Goal: Obtain resource: Obtain resource

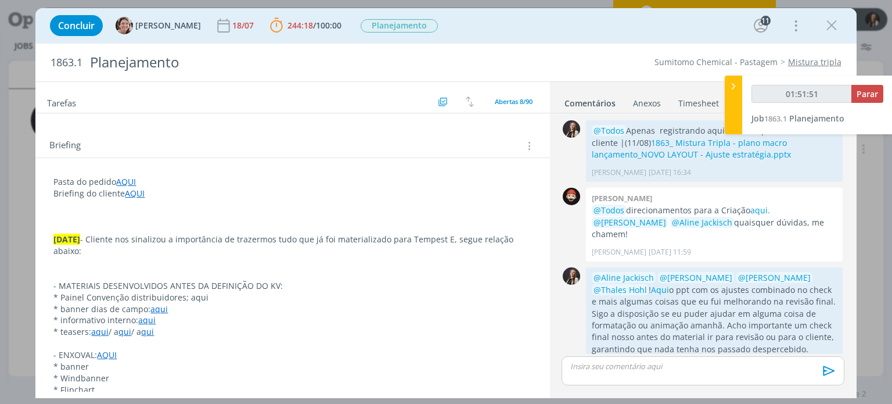
scroll to position [232, 0]
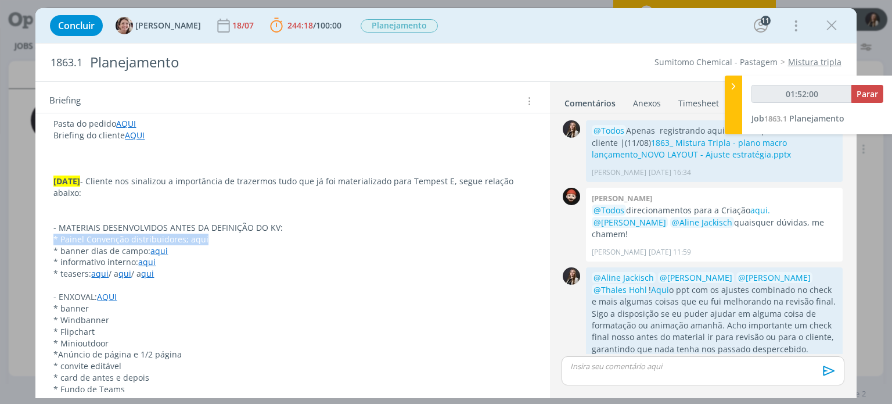
drag, startPoint x: 207, startPoint y: 239, endPoint x: 66, endPoint y: 203, distance: 145.6
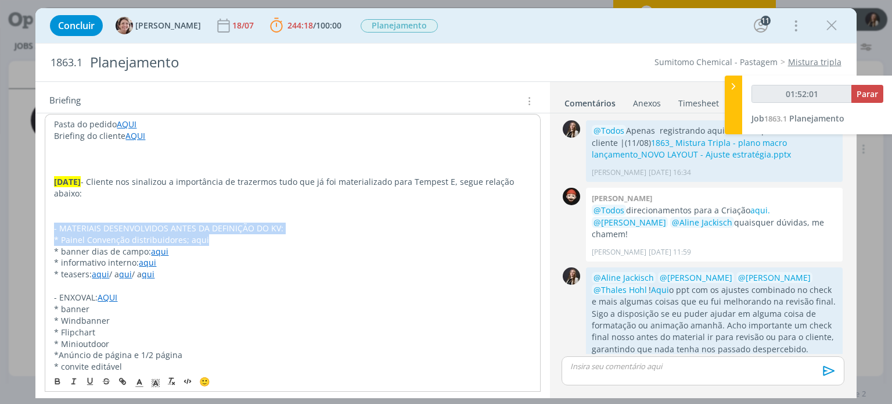
click at [170, 239] on p "* Painel Convenção distribuidores; aqui" at bounding box center [292, 240] width 477 height 12
drag, startPoint x: 218, startPoint y: 238, endPoint x: 0, endPoint y: 237, distance: 218.3
click at [0, 237] on div "Concluir [PERSON_NAME] 18/07 244:18 / 100:00 Parar Apontar Data * [DATE] Horas …" at bounding box center [446, 202] width 892 height 404
copy p "* Painel Convenção distribuidores; aqui"
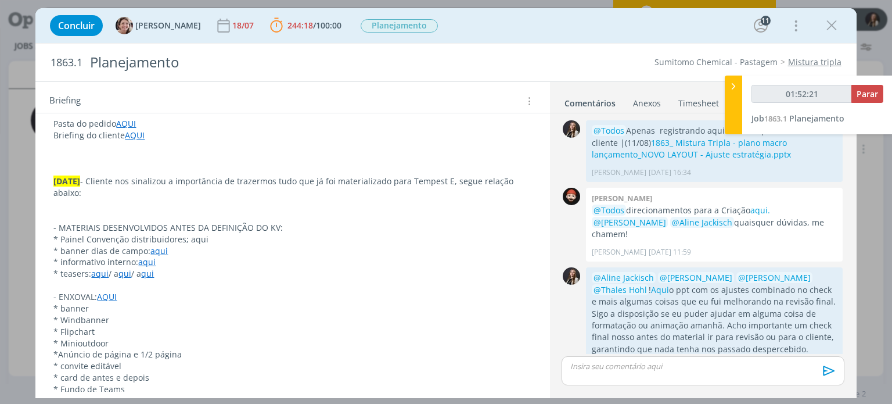
click at [297, 329] on p "* Flipchart" at bounding box center [292, 332] width 478 height 12
drag, startPoint x: 159, startPoint y: 250, endPoint x: 391, endPoint y: 252, distance: 231.7
click at [391, 252] on p "* banner dias de campo: aqui" at bounding box center [292, 251] width 478 height 12
click at [202, 320] on p "* Windbanner" at bounding box center [292, 320] width 478 height 12
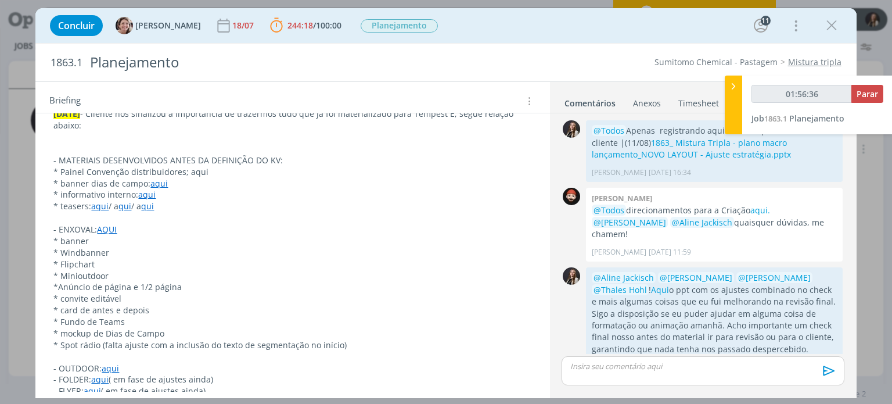
scroll to position [290, 0]
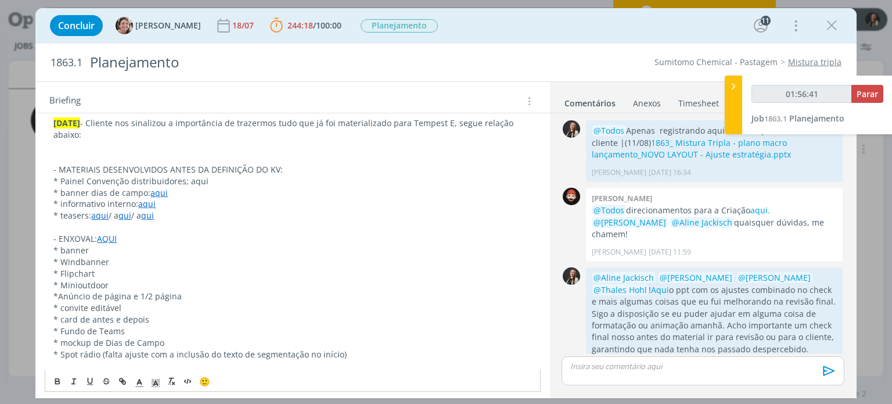
click at [179, 245] on p "* banner" at bounding box center [292, 250] width 478 height 12
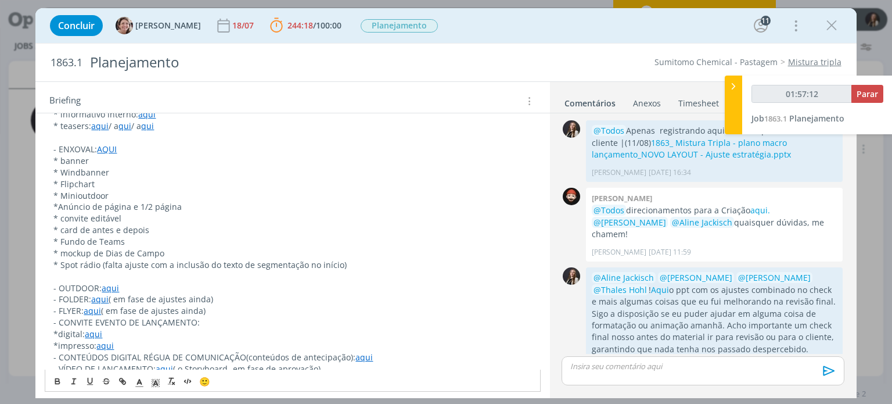
scroll to position [406, 0]
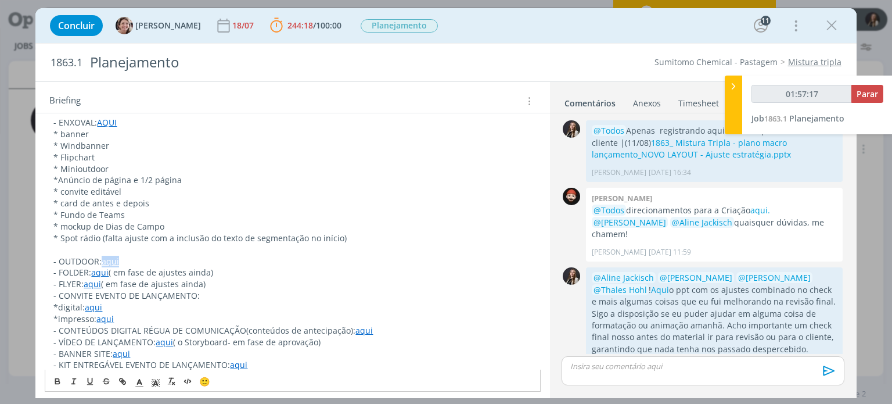
drag, startPoint x: 121, startPoint y: 260, endPoint x: 104, endPoint y: 259, distance: 16.9
click at [104, 259] on p "- OUTDOOR: aqui" at bounding box center [292, 261] width 478 height 12
click at [198, 267] on p "- FOLDER: aqui ( em fase de ajustes ainda)" at bounding box center [292, 273] width 478 height 12
click at [225, 269] on p "- FOLDER: aqui ( em fase de ajustes ainda)" at bounding box center [292, 273] width 478 height 12
click at [109, 283] on p "- FLYER: aqui ( em fase de ajustes ainda)" at bounding box center [292, 284] width 478 height 12
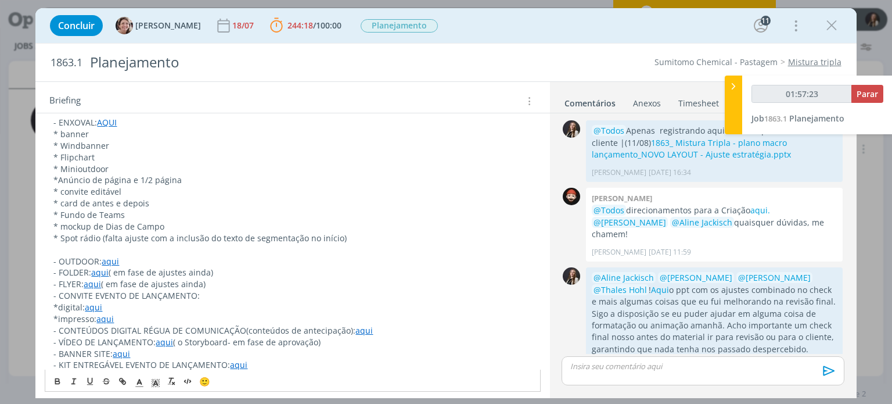
click at [175, 286] on p "- FLYER: aqui ( em fase de ajustes ainda)" at bounding box center [292, 284] width 478 height 12
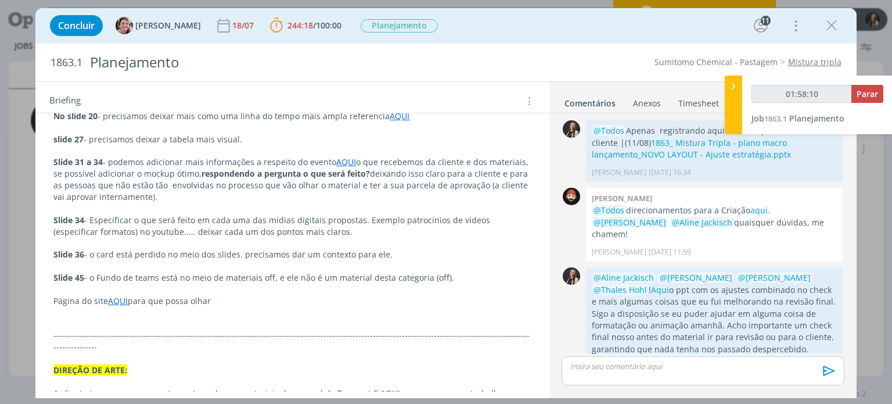
scroll to position [1568, 0]
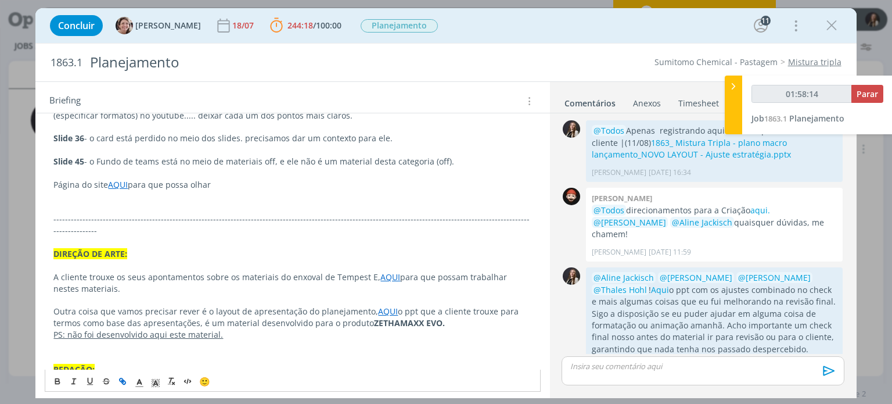
drag, startPoint x: 393, startPoint y: 286, endPoint x: 373, endPoint y: 286, distance: 19.7
click at [373, 305] on p "Outra coisa que vamos precisar rever é o layout de apresentação do planejamento…" at bounding box center [292, 316] width 478 height 23
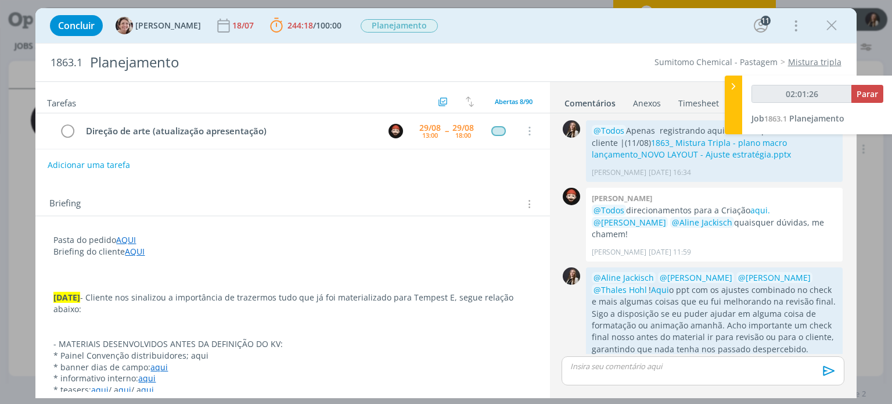
scroll to position [232, 0]
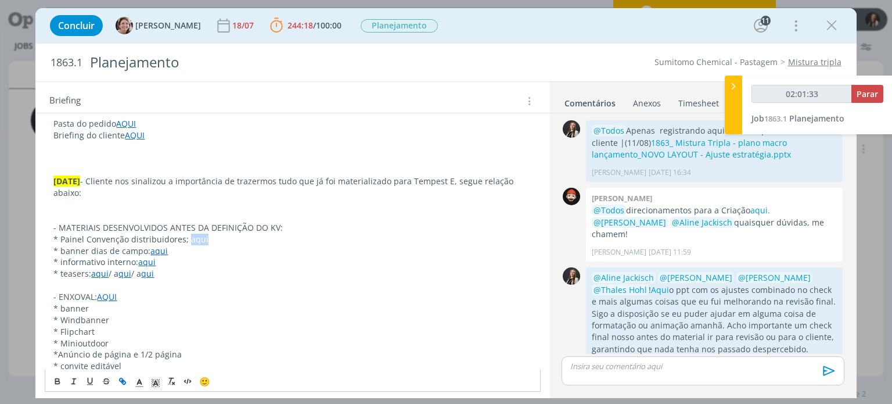
drag, startPoint x: 187, startPoint y: 236, endPoint x: 206, endPoint y: 236, distance: 18.6
click at [206, 236] on p "* Painel Convenção distribuidores; aqui" at bounding box center [292, 239] width 478 height 12
drag, startPoint x: 166, startPoint y: 271, endPoint x: 55, endPoint y: 276, distance: 111.0
click at [55, 276] on p "* teasers: aqui / a qui / a qui" at bounding box center [292, 274] width 478 height 12
click at [251, 285] on p "dialog" at bounding box center [292, 285] width 478 height 12
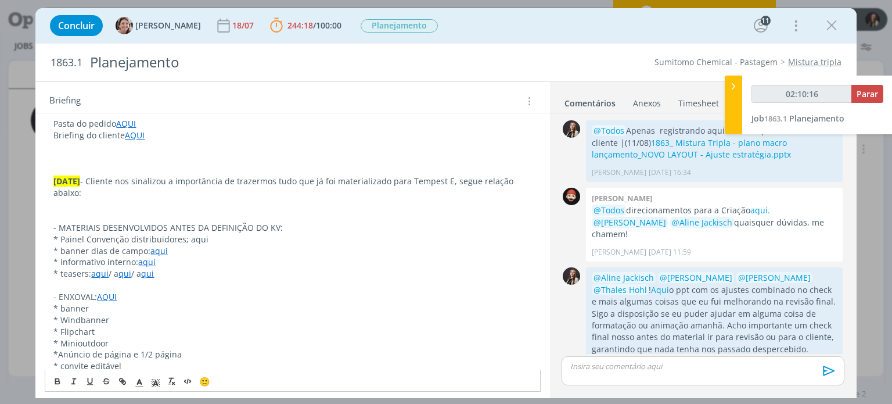
click at [146, 262] on link "aqui" at bounding box center [146, 261] width 17 height 11
drag, startPoint x: 332, startPoint y: 227, endPoint x: 312, endPoint y: 229, distance: 20.4
click at [332, 227] on p "- MATERIAIS DESENVOLVIDOS ANTES DA DEFINIÇÃO DO KV:" at bounding box center [292, 228] width 478 height 12
click at [158, 250] on link "aqui" at bounding box center [158, 250] width 17 height 11
click at [155, 271] on link "[URL][DOMAIN_NAME]" at bounding box center [129, 272] width 88 height 15
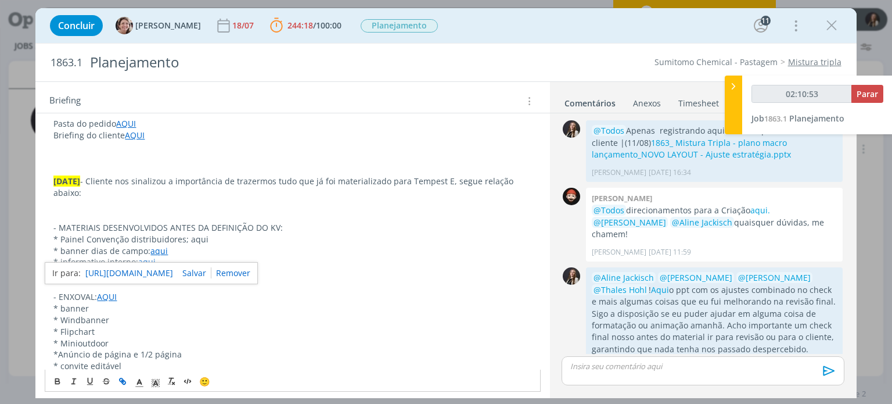
click at [285, 314] on p "* Windbanner" at bounding box center [292, 320] width 478 height 12
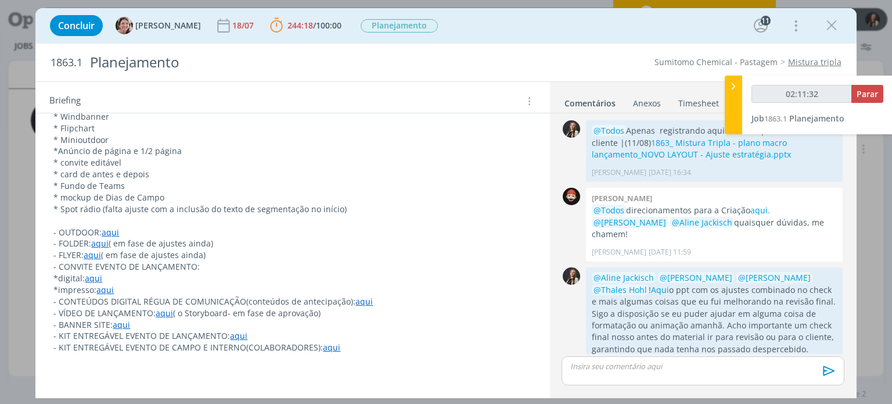
scroll to position [406, 0]
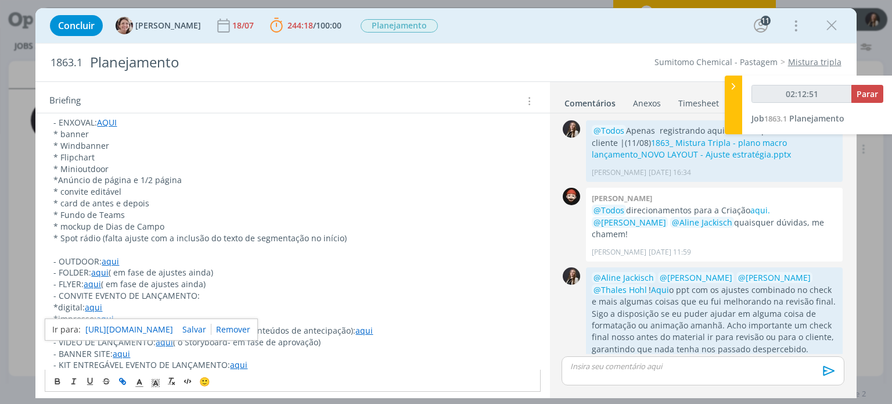
drag, startPoint x: 92, startPoint y: 307, endPoint x: 414, endPoint y: 280, distance: 322.8
click at [414, 280] on p "- FLYER: aqui ( em fase de ajustes ainda)" at bounding box center [292, 284] width 478 height 12
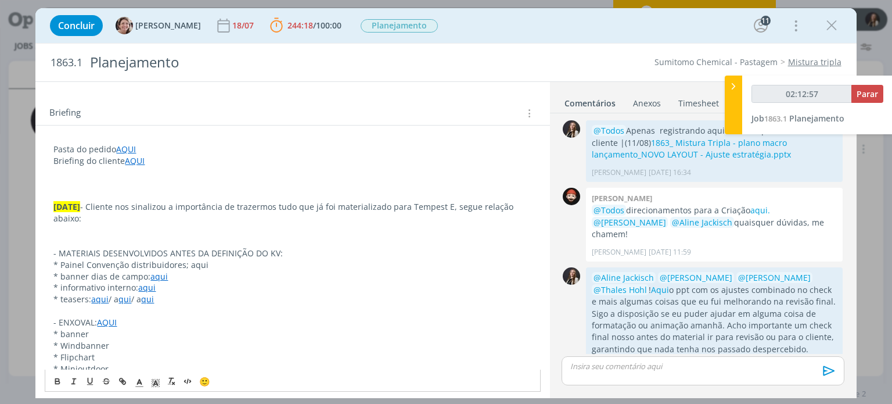
scroll to position [232, 0]
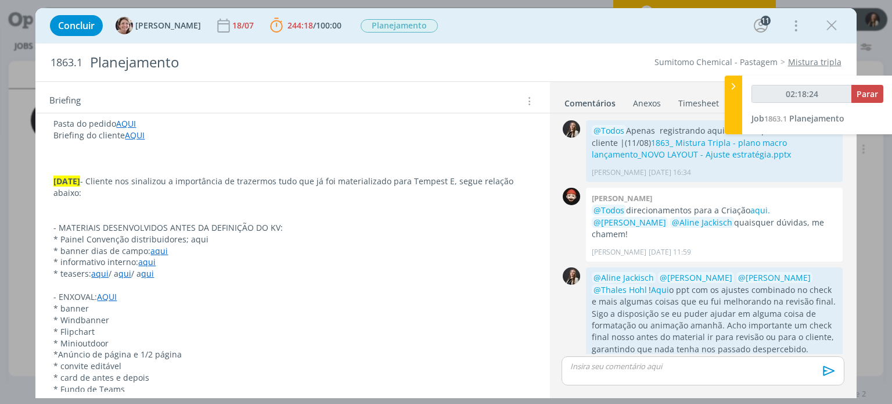
type input "02:18:25"
